Goal: Information Seeking & Learning: Compare options

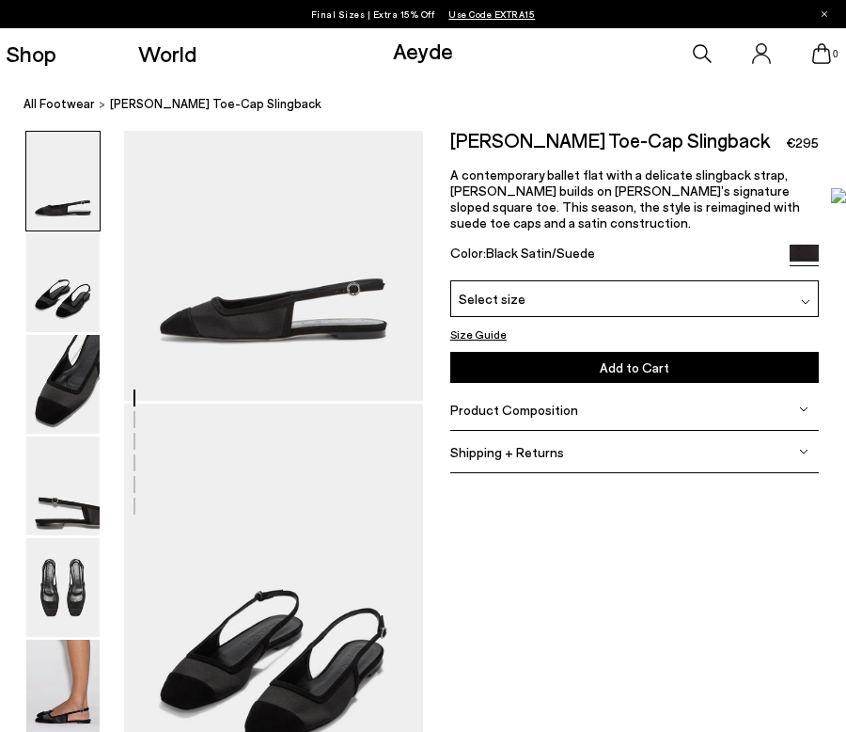
scroll to position [291, 0]
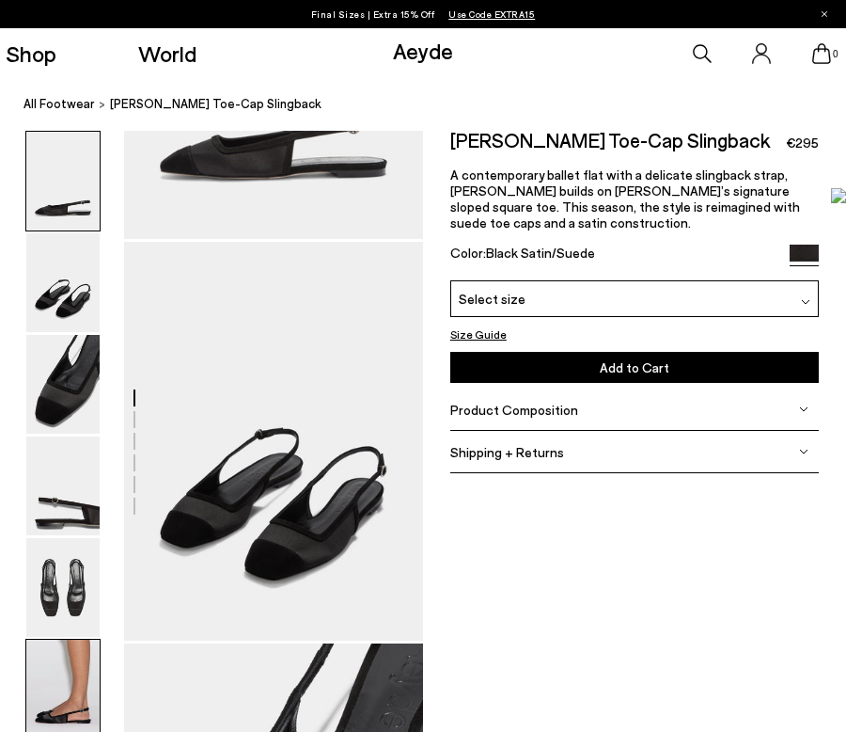
click at [68, 657] on img at bounding box center [62, 688] width 73 height 99
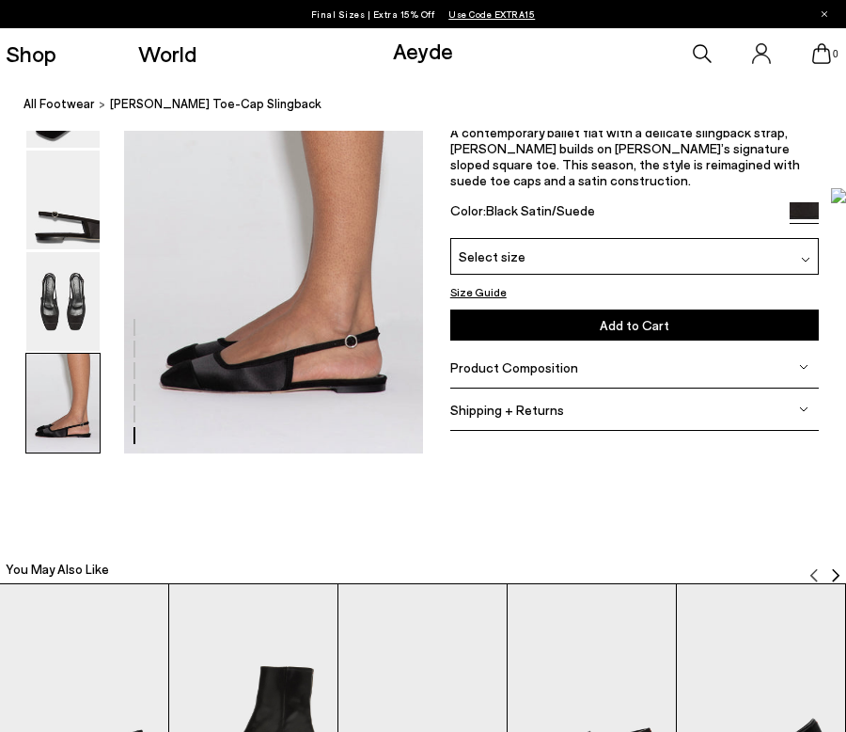
scroll to position [1993, 0]
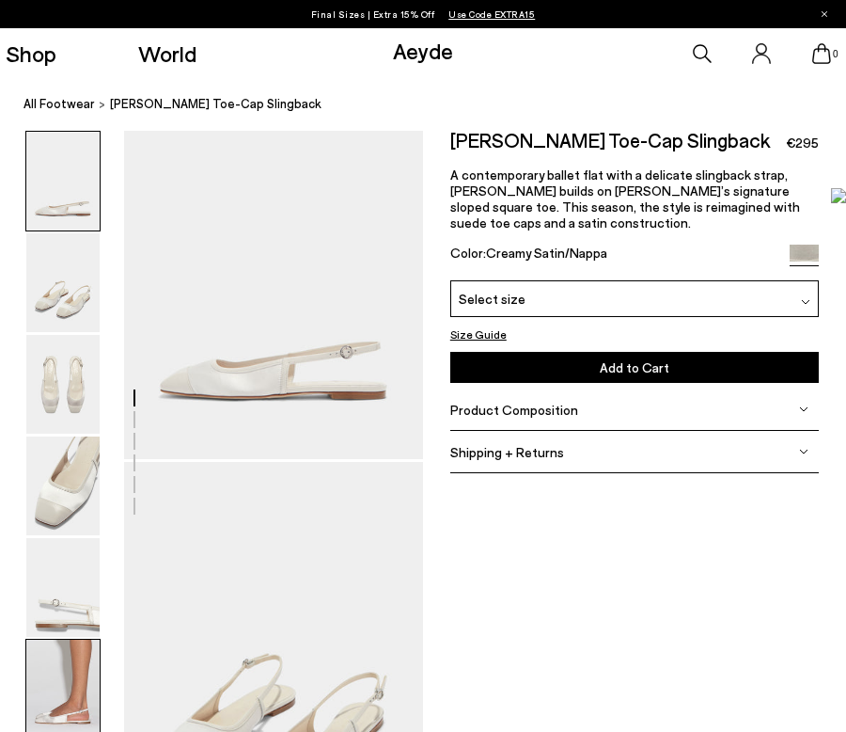
click at [58, 686] on img at bounding box center [62, 688] width 73 height 99
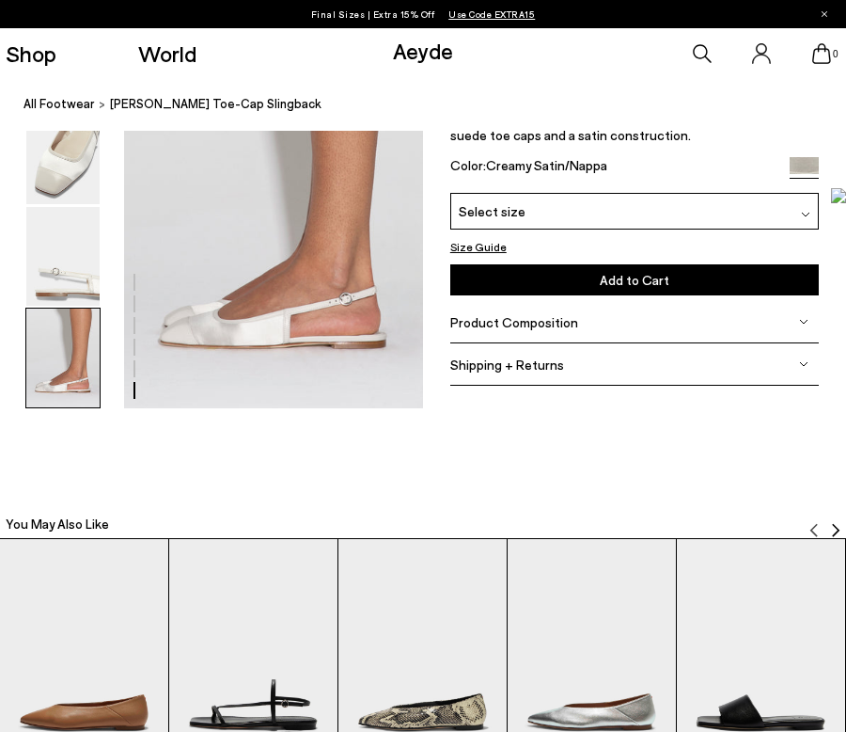
scroll to position [2138, 0]
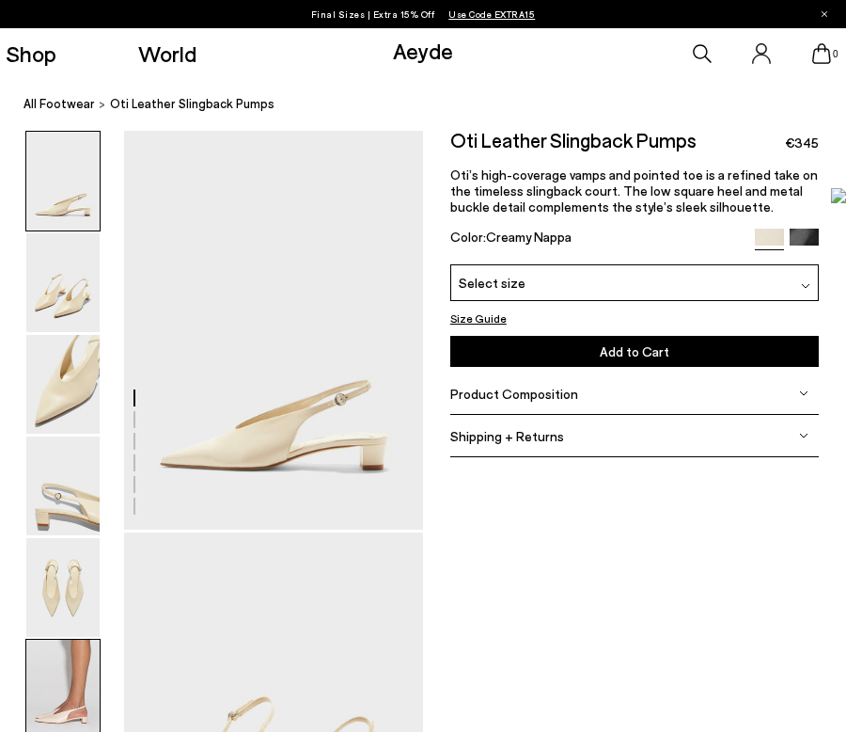
click at [79, 645] on img at bounding box center [62, 688] width 73 height 99
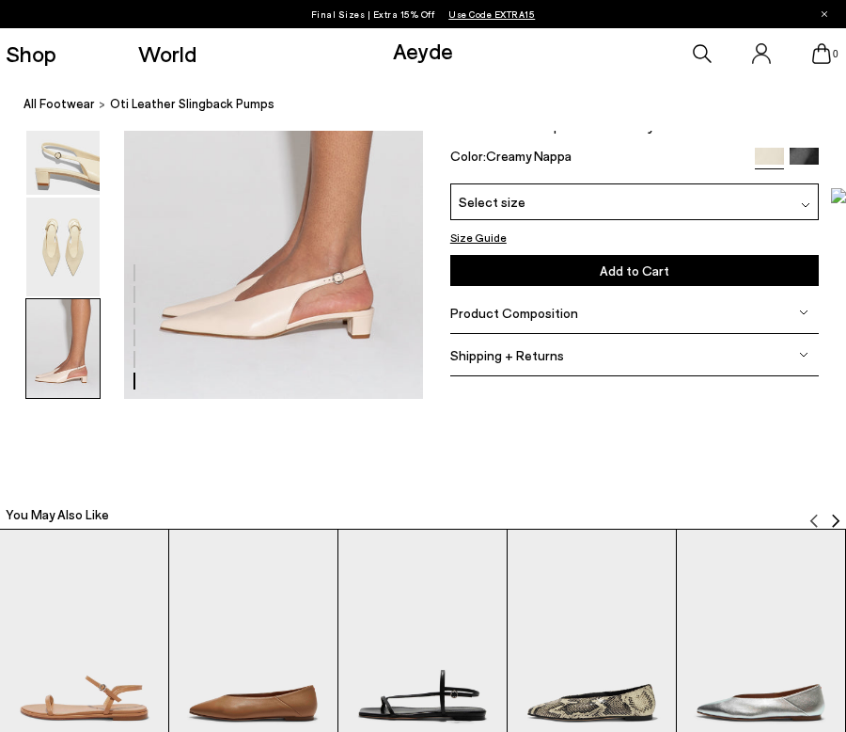
scroll to position [1964, 0]
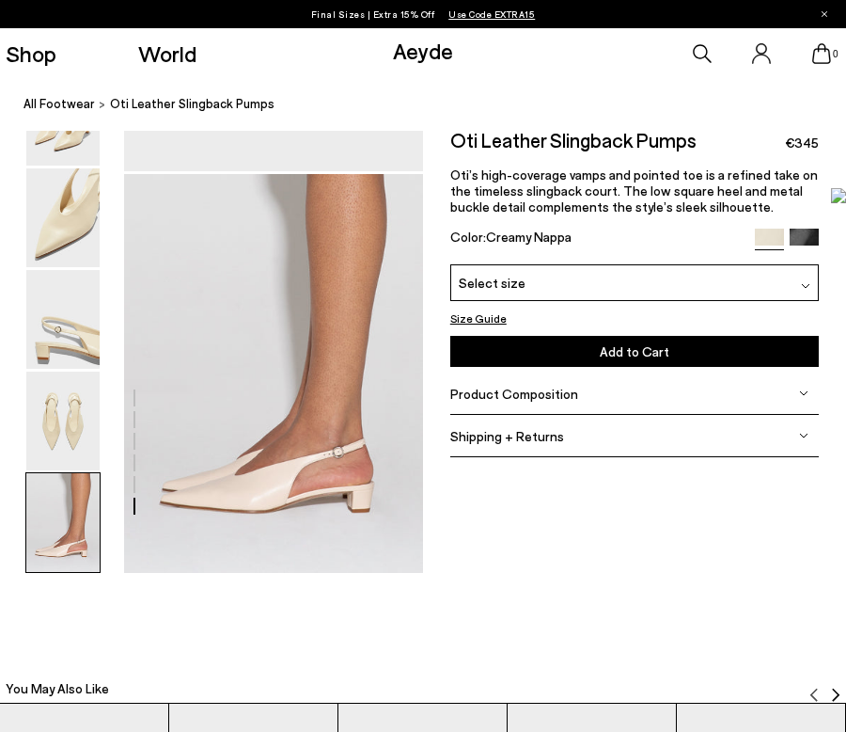
click at [78, 391] on img at bounding box center [62, 420] width 73 height 99
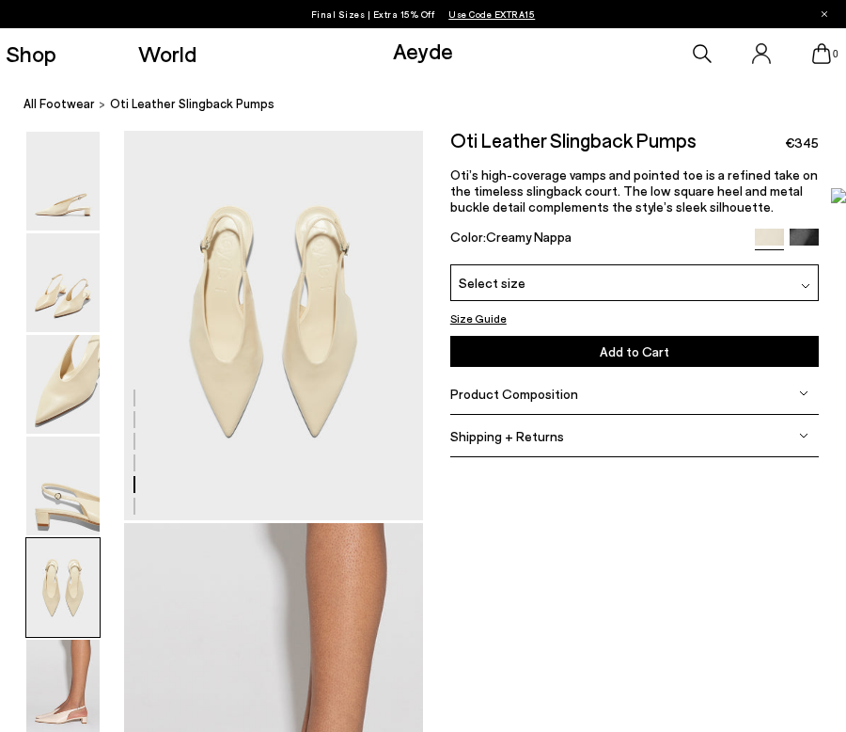
scroll to position [1608, 0]
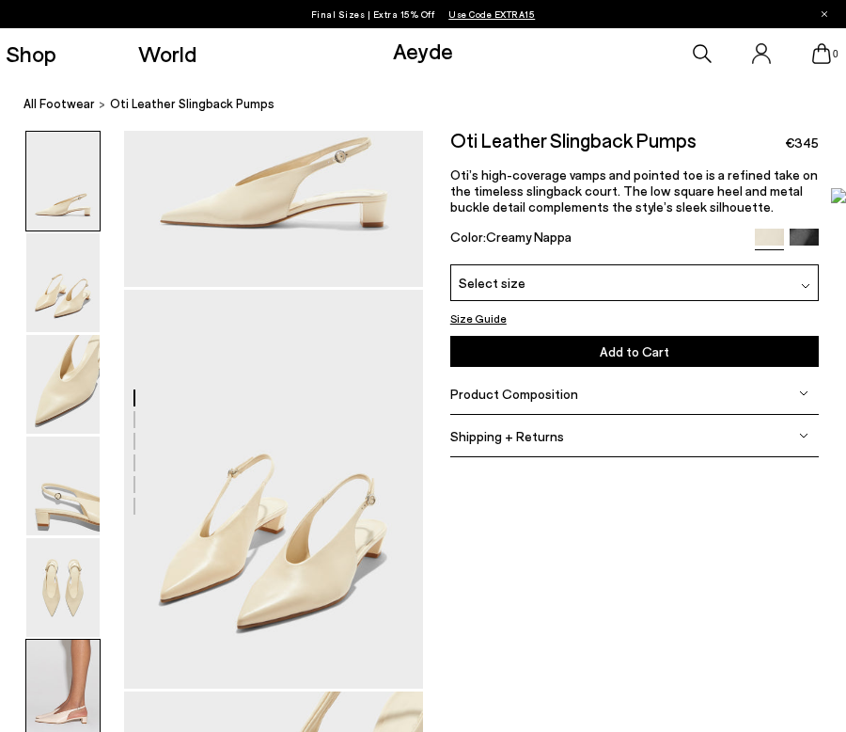
click at [60, 665] on img at bounding box center [62, 688] width 73 height 99
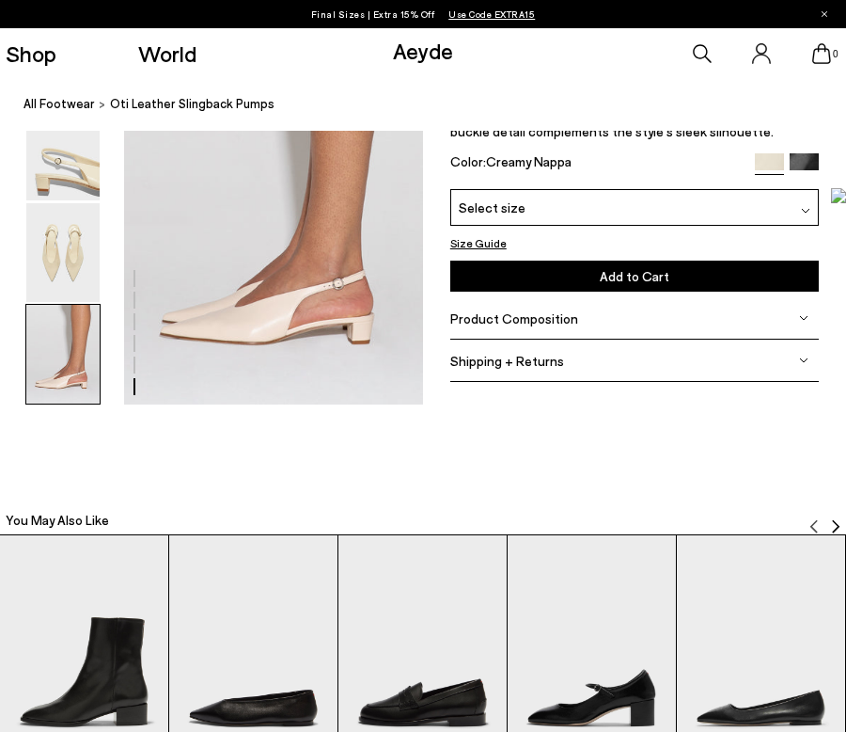
scroll to position [2138, 0]
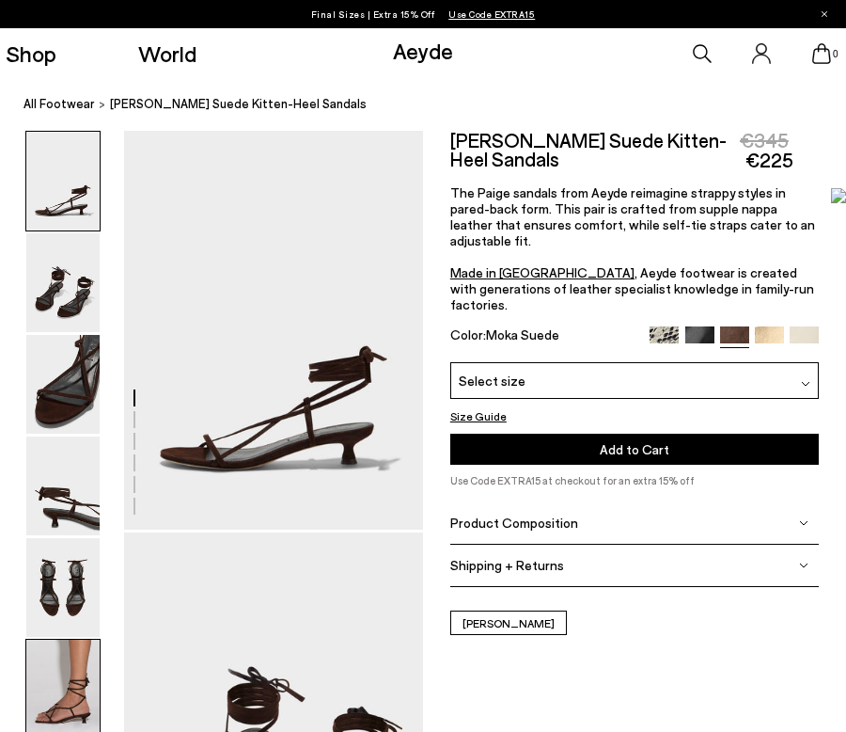
click at [76, 692] on img at bounding box center [62, 688] width 73 height 99
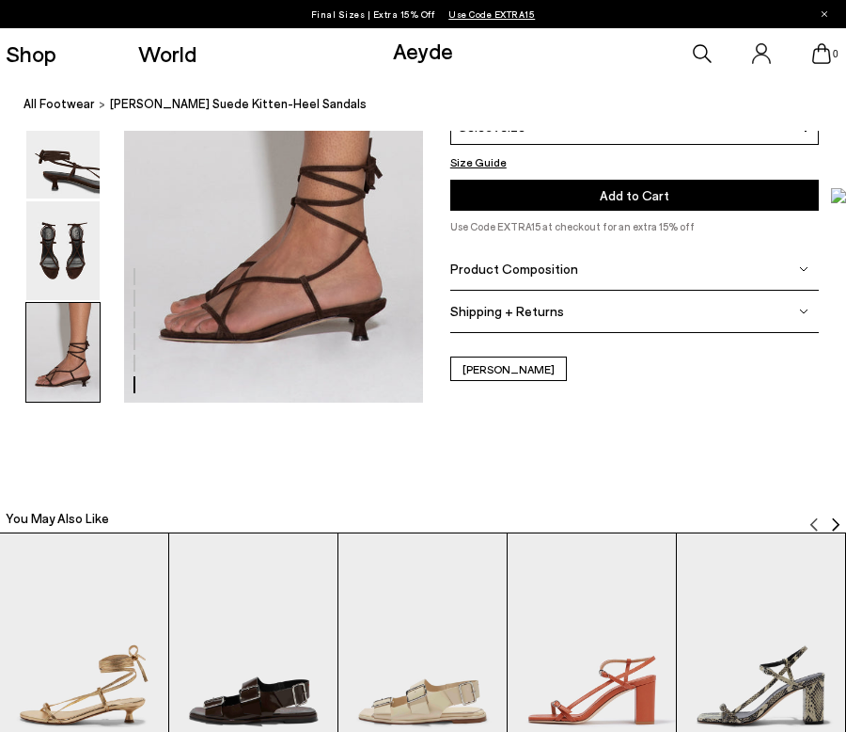
scroll to position [2138, 0]
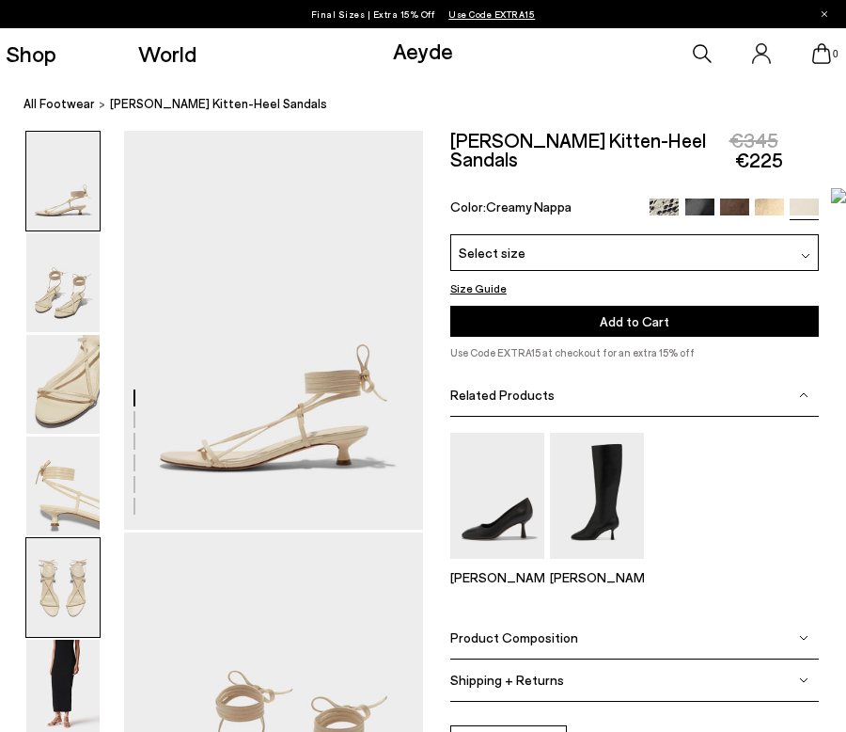
click at [55, 625] on img at bounding box center [62, 587] width 73 height 99
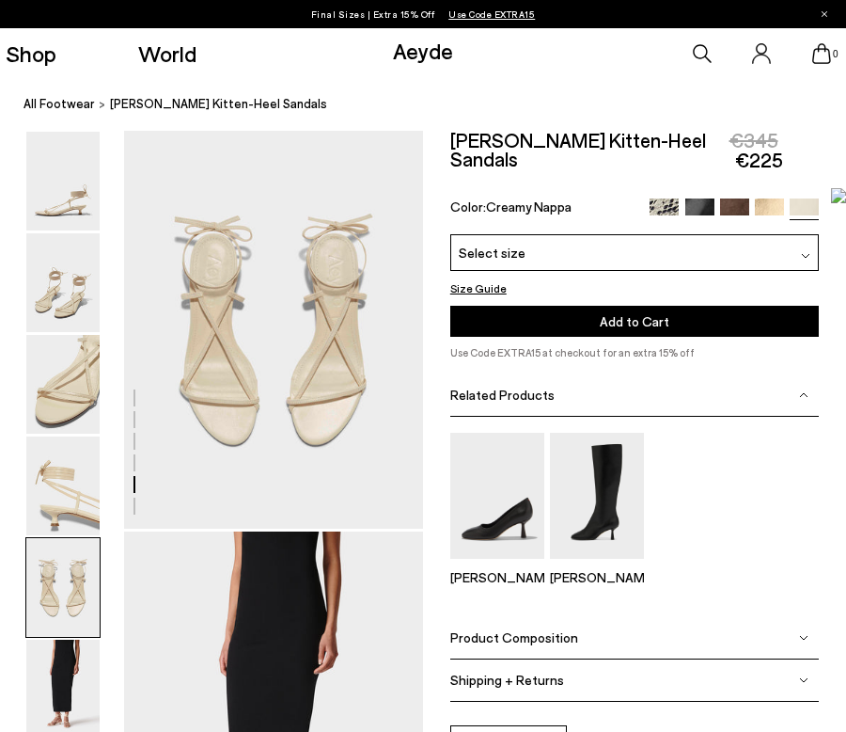
scroll to position [1608, 0]
